Goal: Find specific page/section

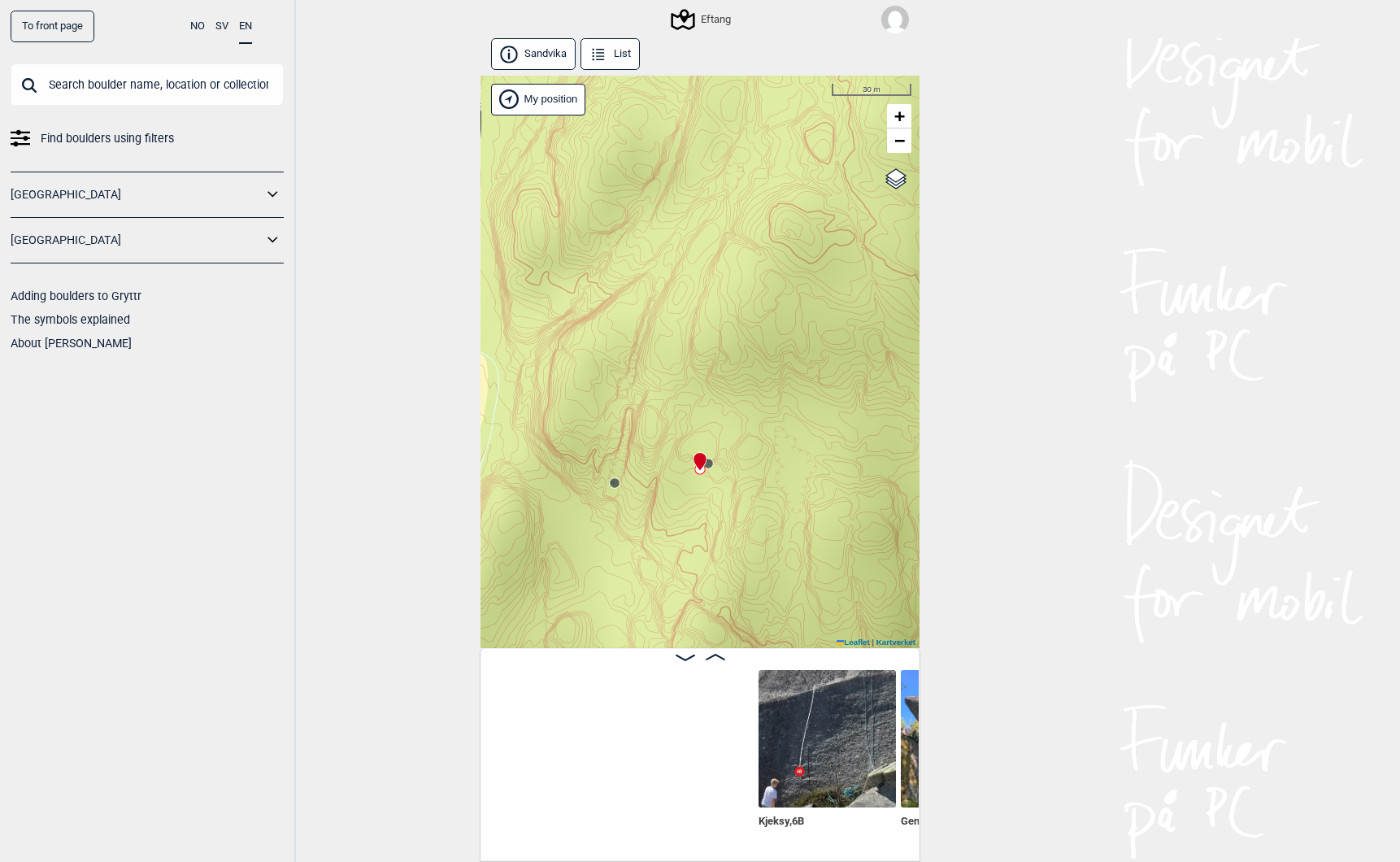
scroll to position [0, 412]
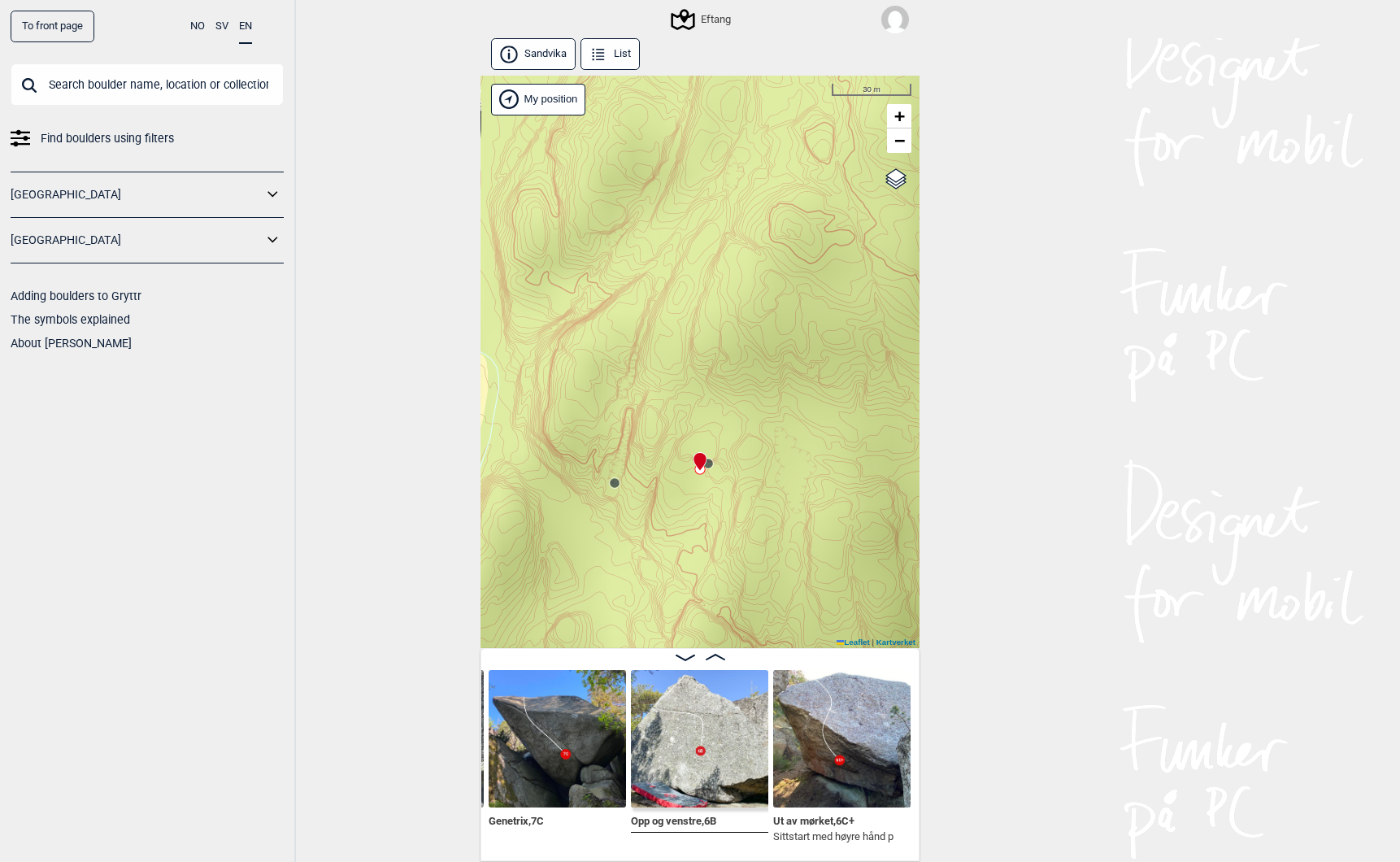
click at [63, 86] on input "text" at bounding box center [147, 84] width 273 height 42
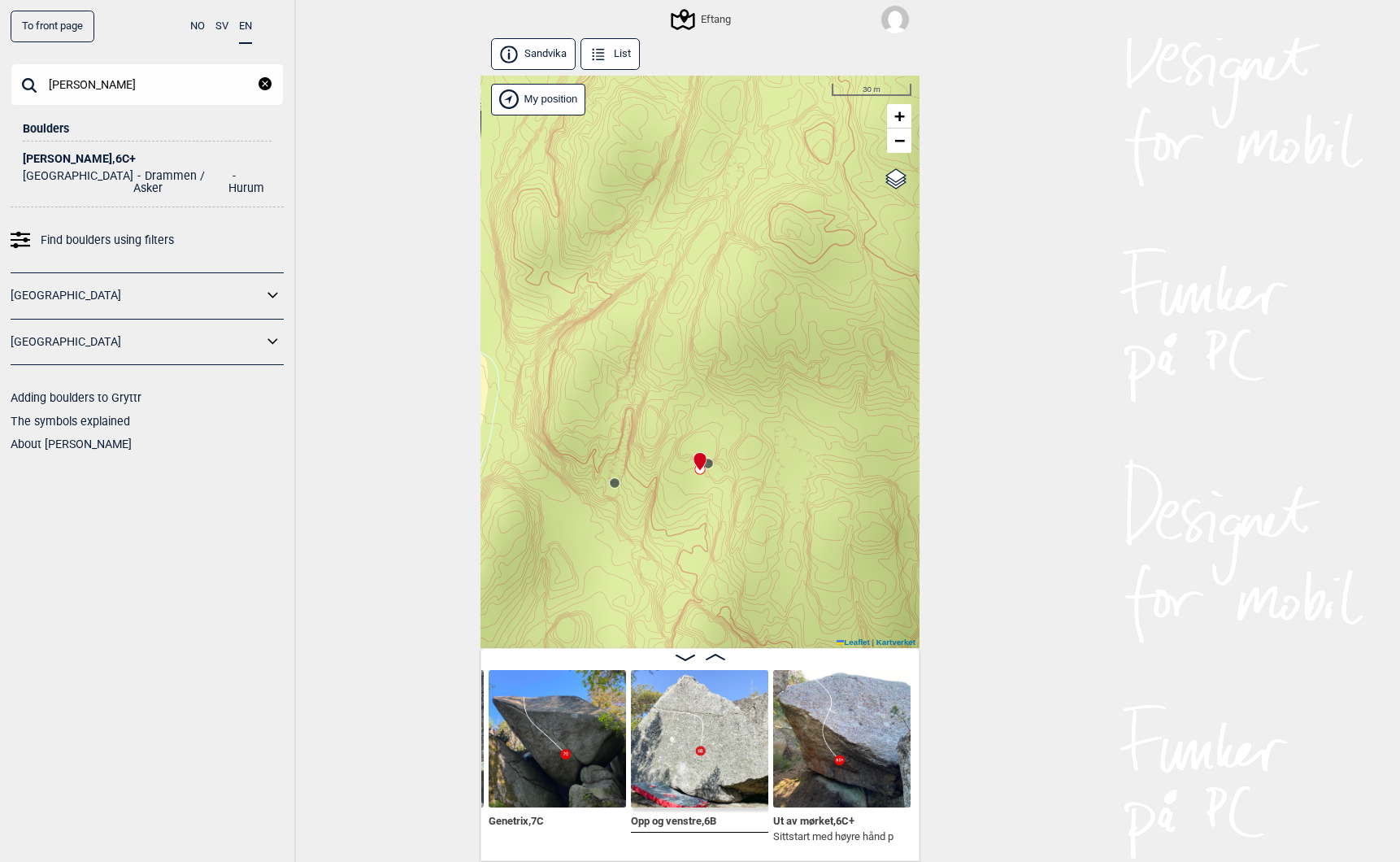
type input "kenny"
click at [50, 158] on div "Kenny Rogers , 6C+" at bounding box center [147, 159] width 249 height 12
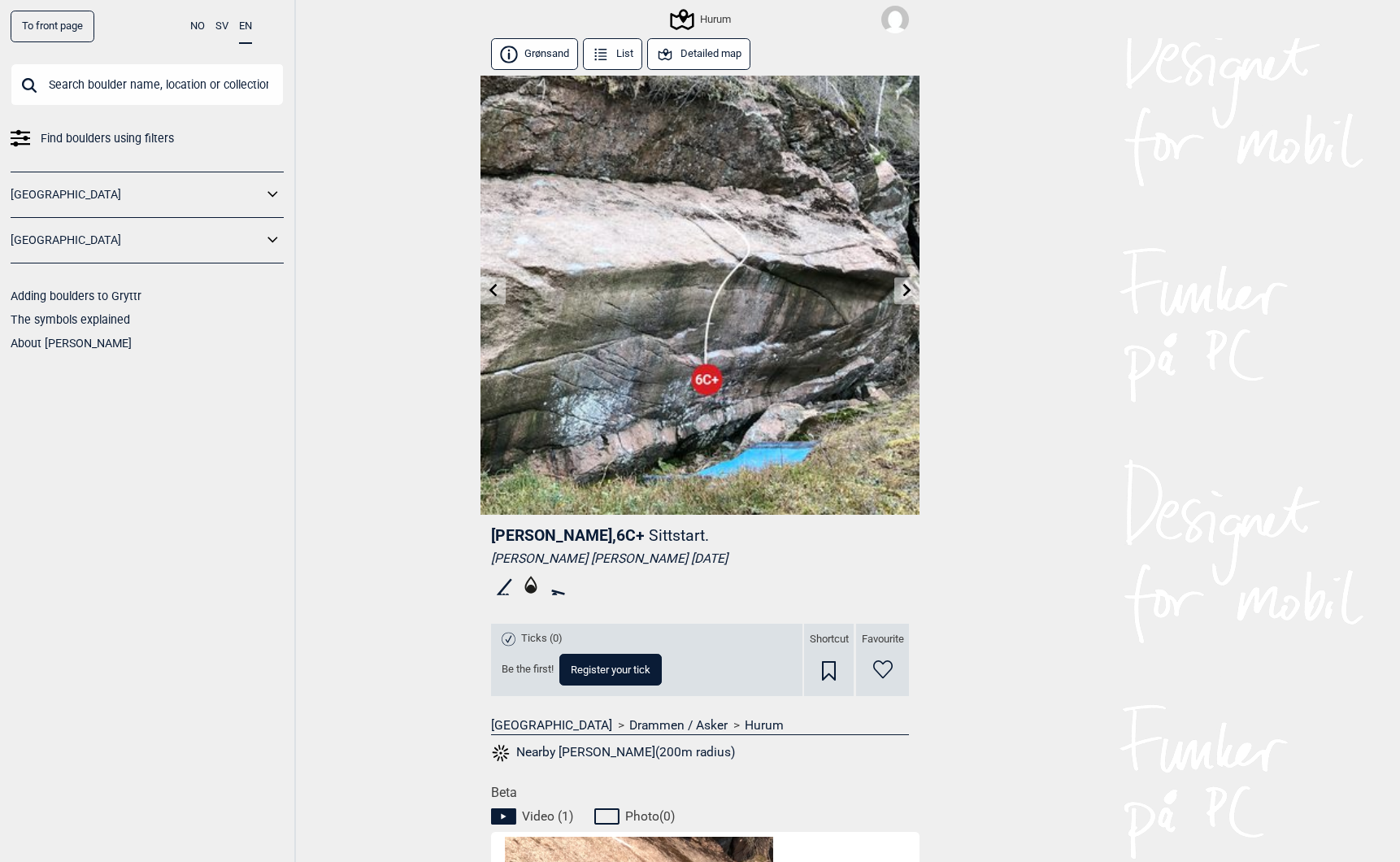
click at [623, 55] on button "List" at bounding box center [612, 55] width 59 height 32
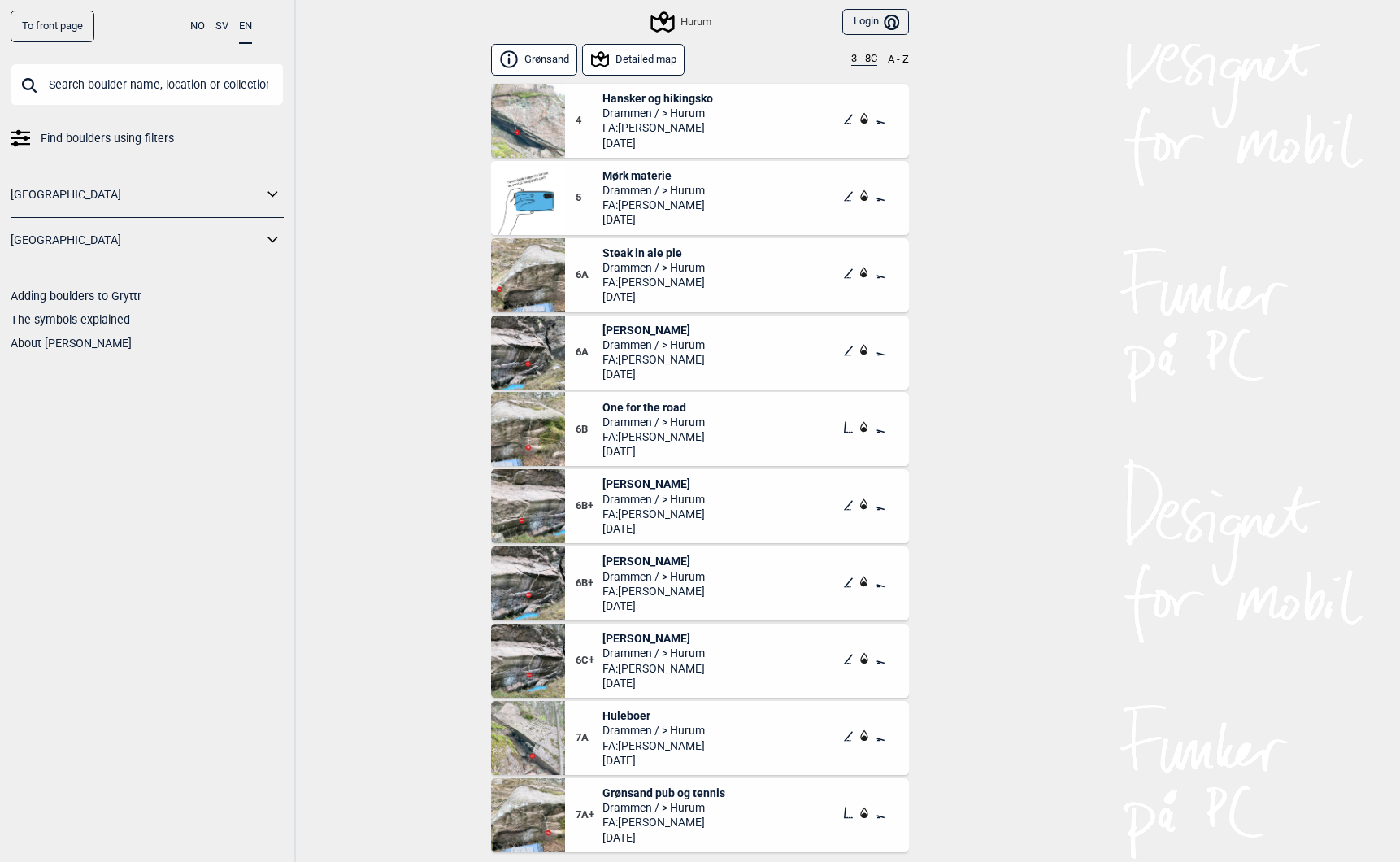
click at [43, 29] on link "To front page" at bounding box center [52, 26] width 84 height 32
